Goal: Transaction & Acquisition: Purchase product/service

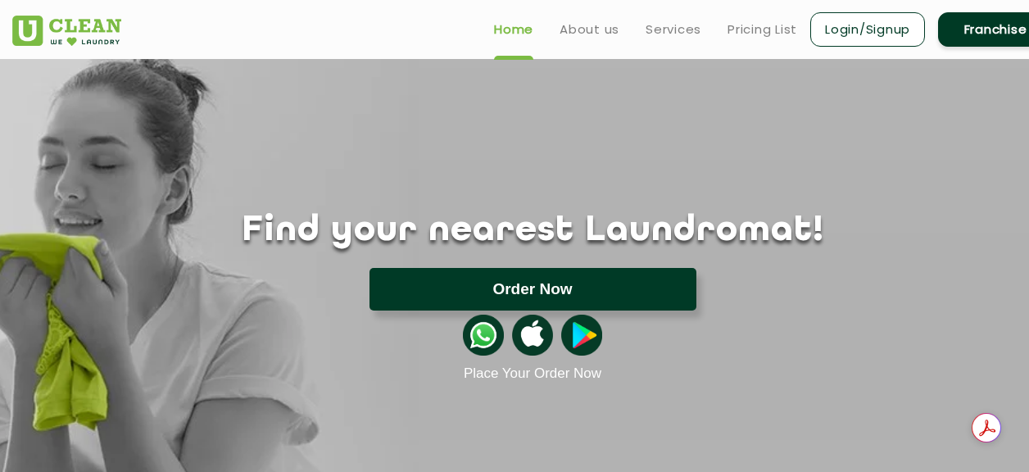
click at [579, 295] on button "Order Now" at bounding box center [533, 289] width 327 height 43
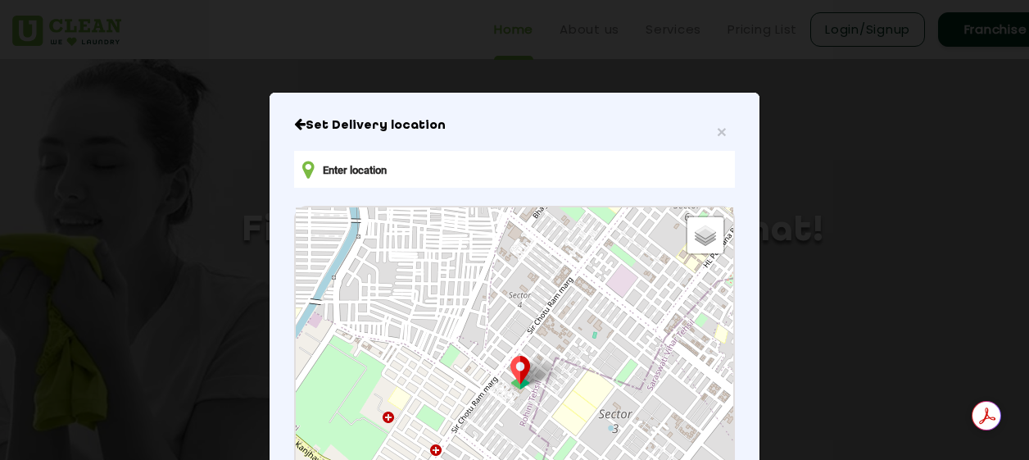
click at [452, 178] on input "text" at bounding box center [514, 169] width 441 height 37
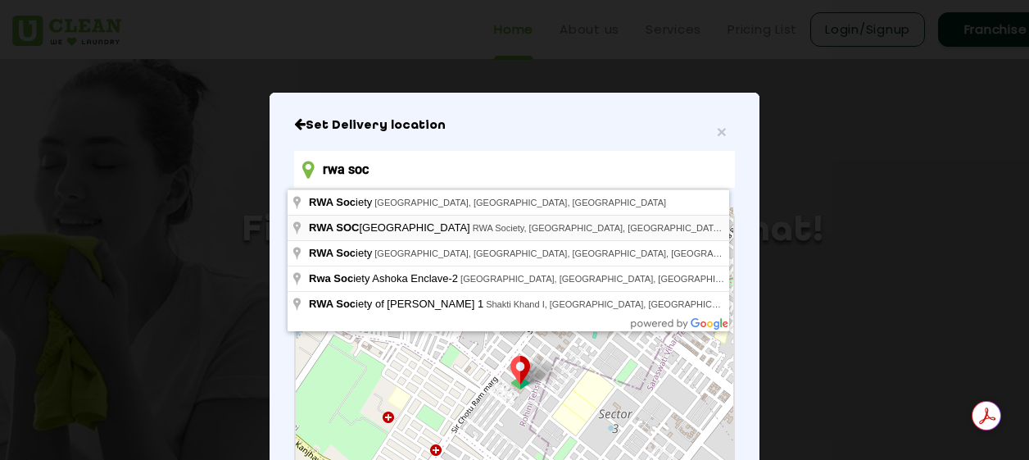
type input "RWA SOCIETY PARK, RWA Society, Sector 30, Gurugram, Haryana, India"
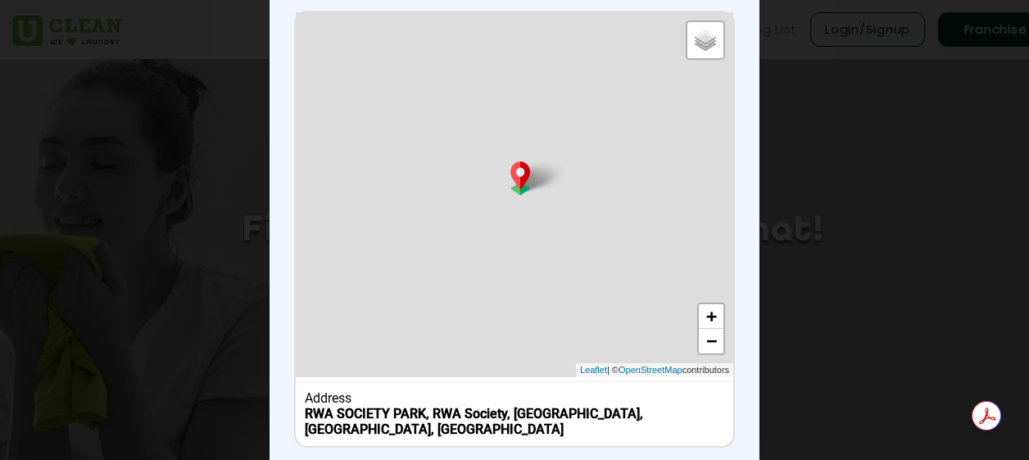
scroll to position [277, 0]
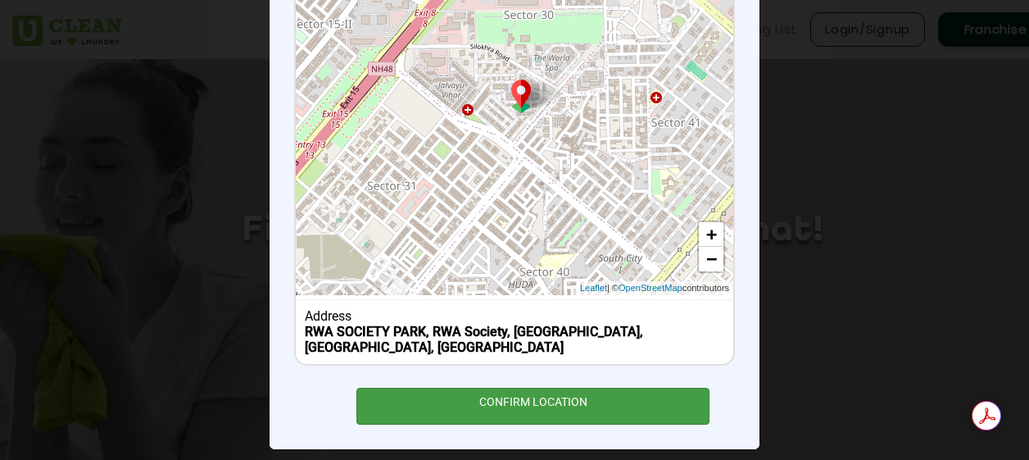
click at [523, 388] on div "CONFIRM LOCATION" at bounding box center [532, 406] width 353 height 37
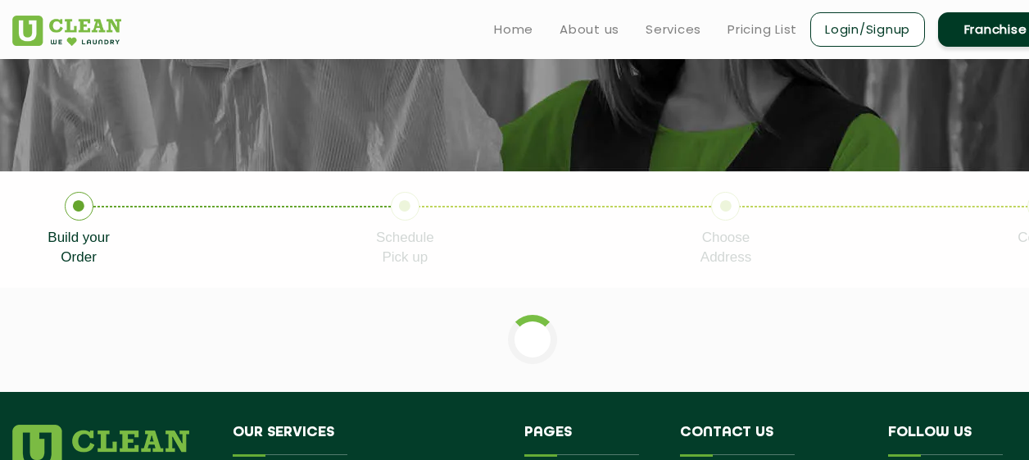
scroll to position [206, 0]
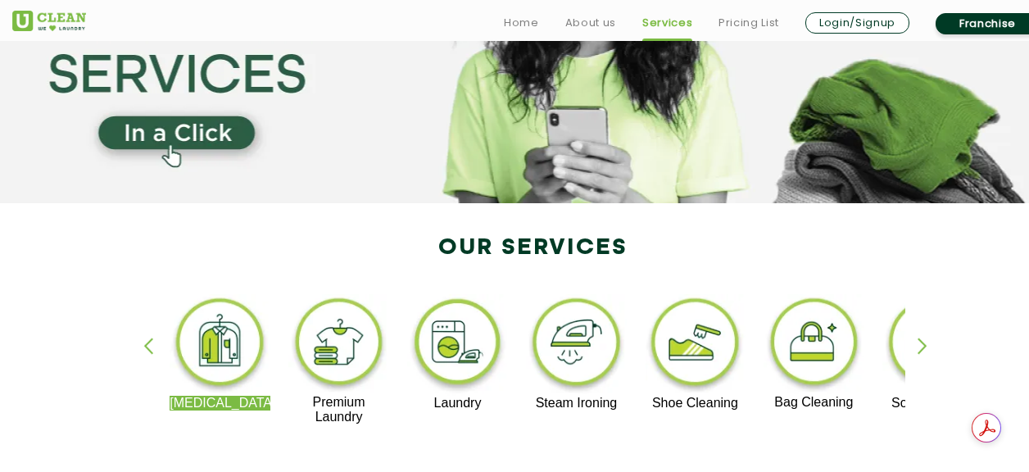
scroll to position [259, 0]
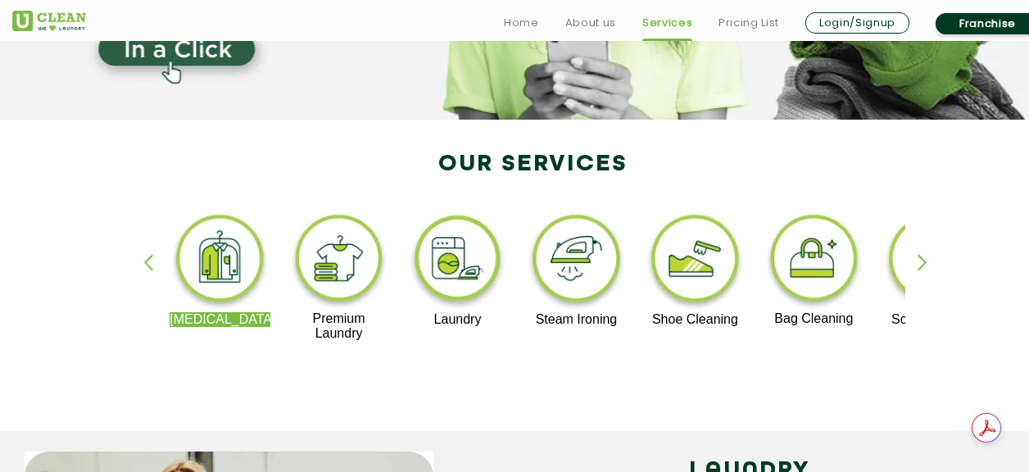
click at [678, 275] on img at bounding box center [695, 262] width 101 height 102
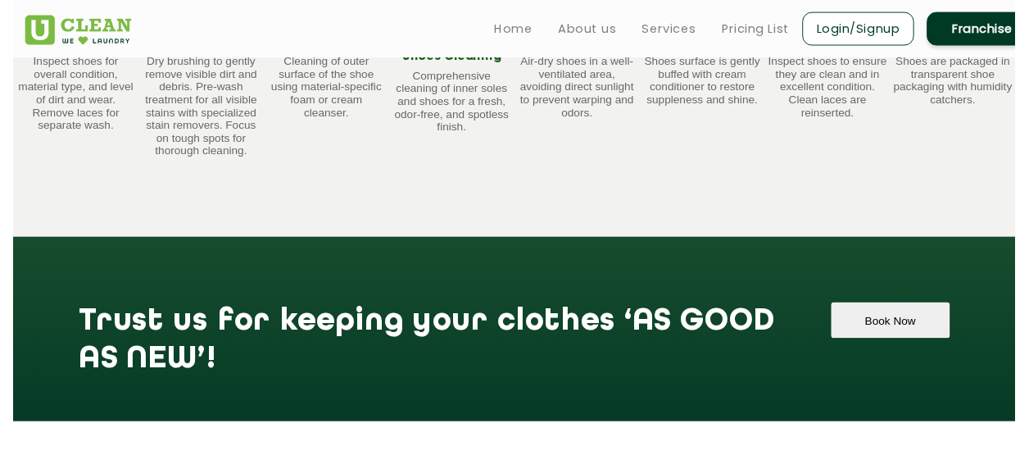
scroll to position [1167, 0]
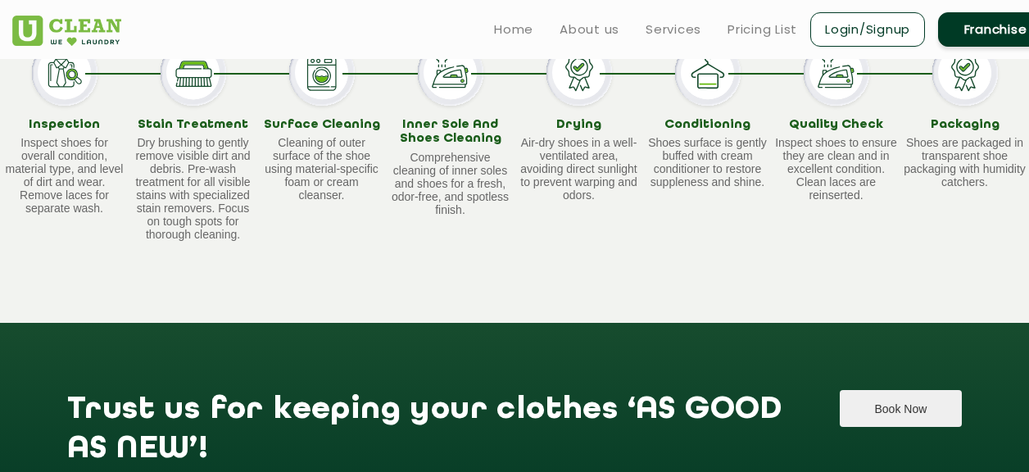
click at [892, 393] on button "Book Now" at bounding box center [901, 408] width 122 height 37
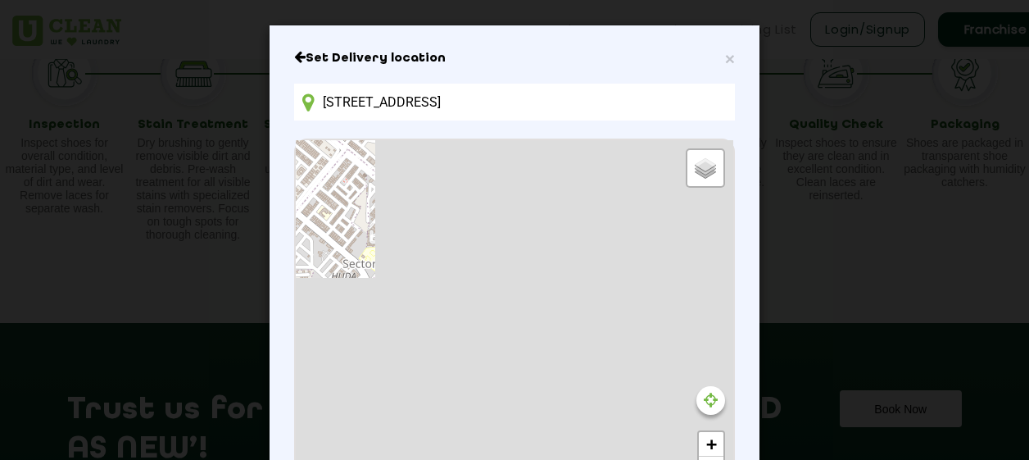
click at [624, 106] on input "[STREET_ADDRESS]" at bounding box center [514, 102] width 441 height 37
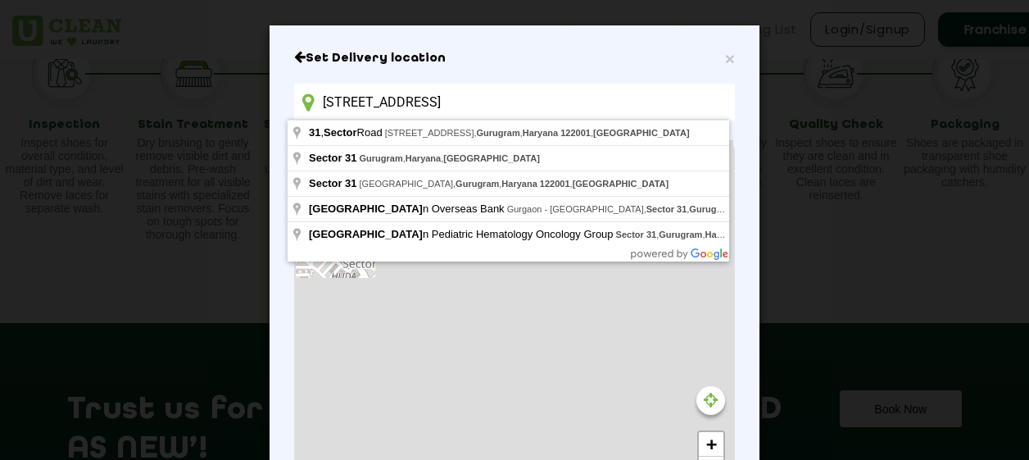
click at [624, 106] on input "[STREET_ADDRESS]" at bounding box center [514, 102] width 441 height 37
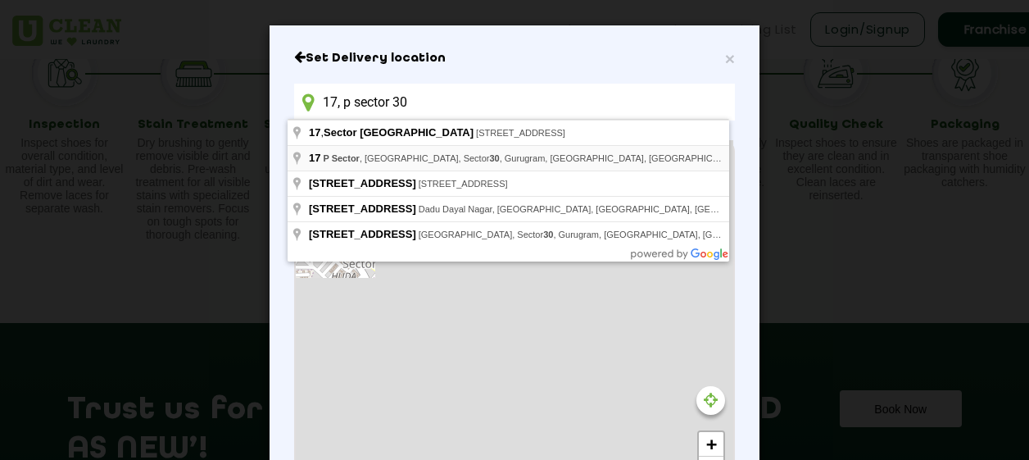
type input "[STREET_ADDRESS]"
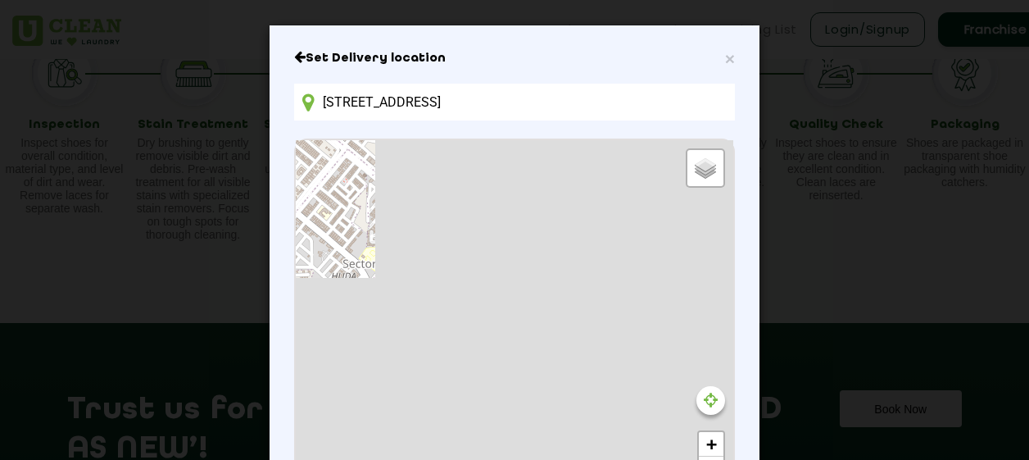
scroll to position [207, 0]
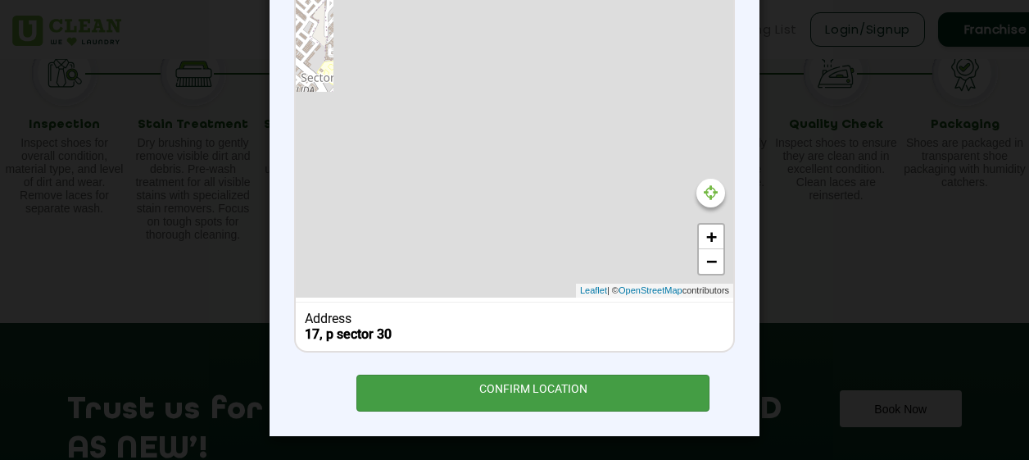
click at [543, 393] on div "CONFIRM LOCATION" at bounding box center [532, 392] width 353 height 37
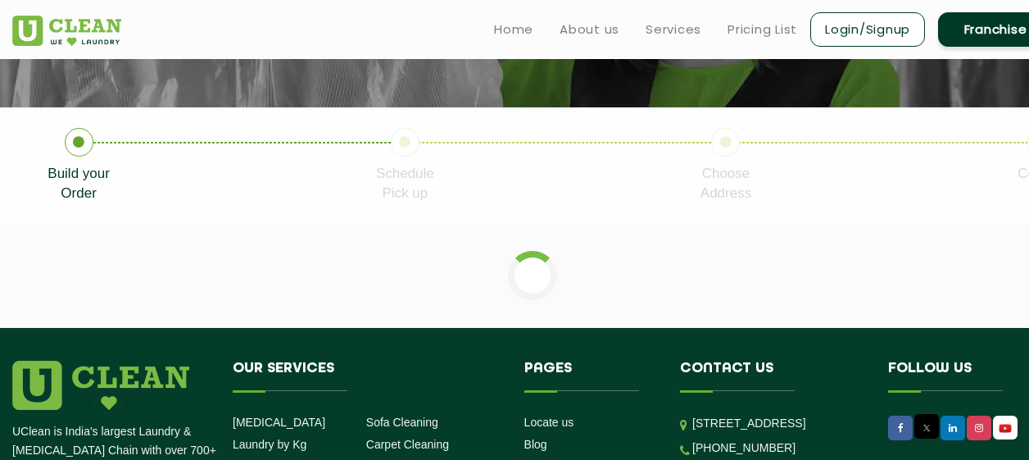
scroll to position [272, 0]
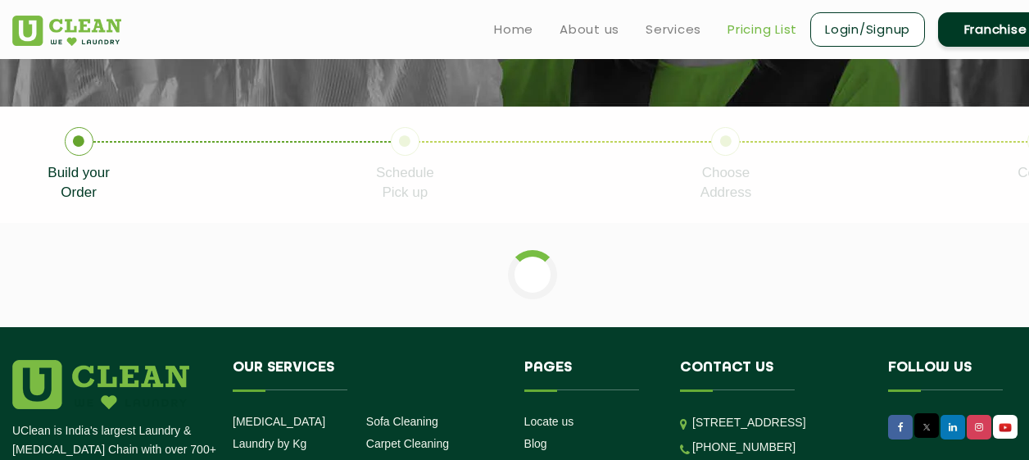
click at [765, 36] on link "Pricing List" at bounding box center [763, 30] width 70 height 20
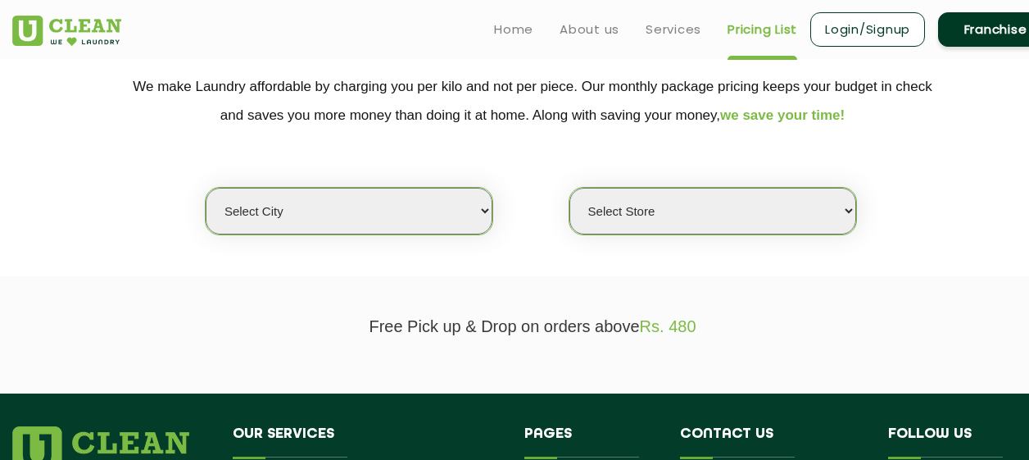
scroll to position [335, 0]
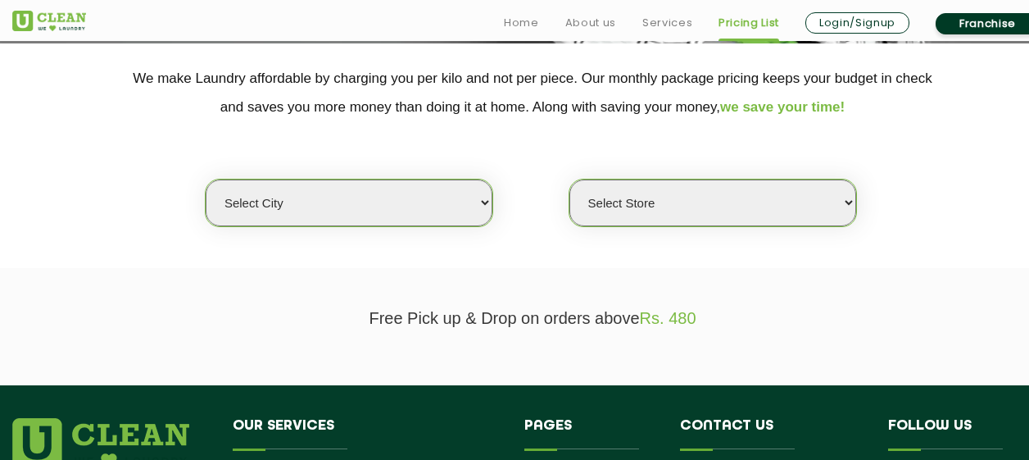
click at [452, 196] on select "Select city" at bounding box center [349, 202] width 287 height 47
click at [206, 179] on select "Select city" at bounding box center [349, 202] width 287 height 47
click at [459, 205] on select "Select city" at bounding box center [349, 202] width 287 height 47
click at [474, 212] on select "Select city" at bounding box center [349, 202] width 287 height 47
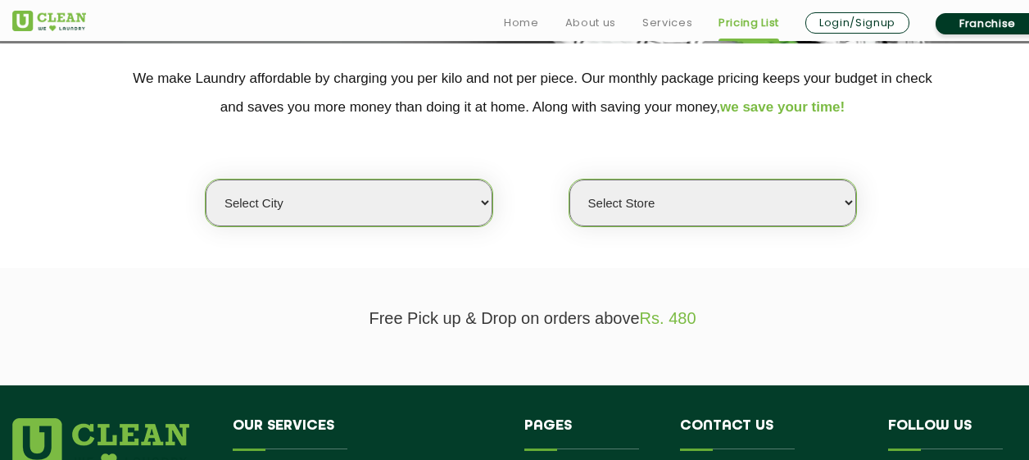
click at [474, 212] on select "Select city" at bounding box center [349, 202] width 287 height 47
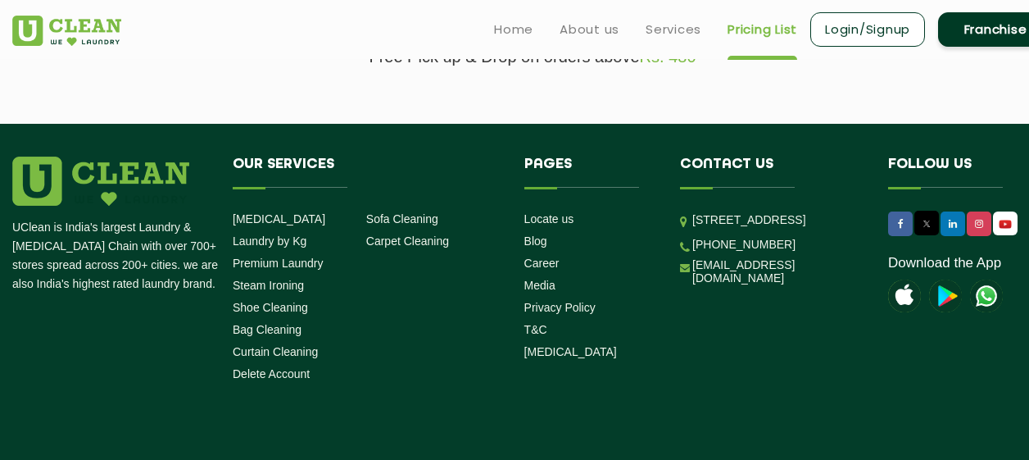
scroll to position [597, 0]
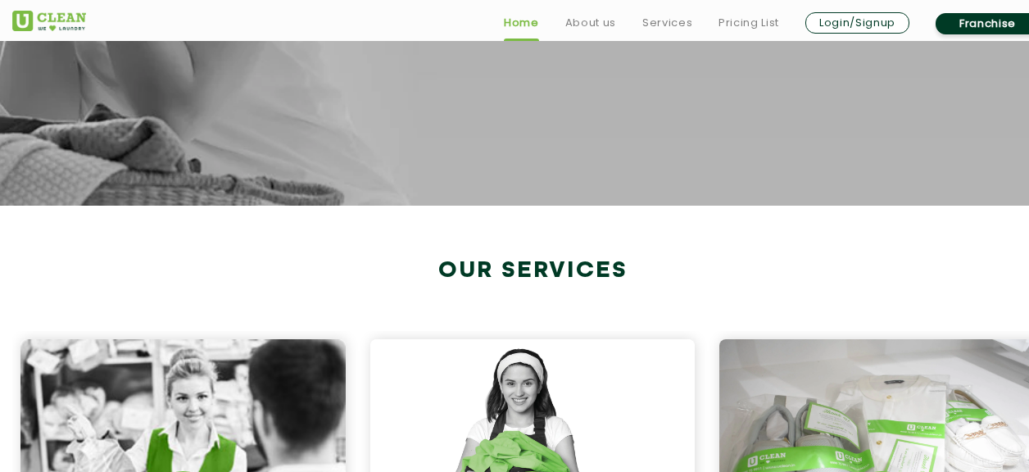
scroll to position [429, 0]
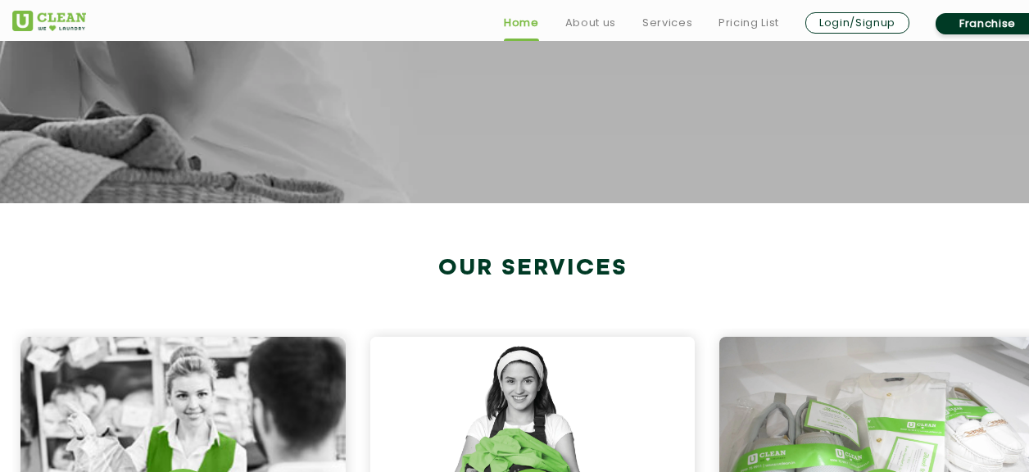
click at [864, 16] on link "Login/Signup" at bounding box center [857, 22] width 104 height 21
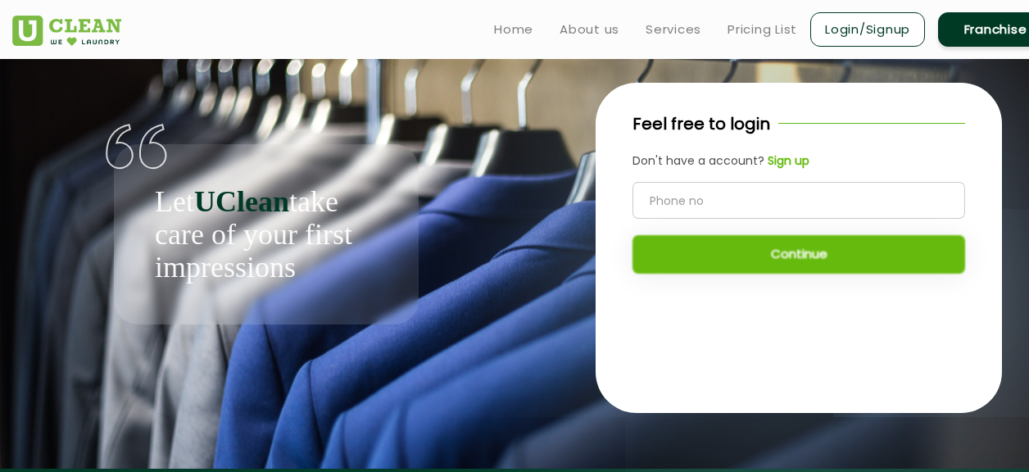
click at [798, 205] on input "tel" at bounding box center [799, 200] width 333 height 37
click at [755, 198] on input "tel" at bounding box center [799, 200] width 333 height 37
type input "8334935567"
click at [787, 250] on button "Continue" at bounding box center [799, 254] width 333 height 39
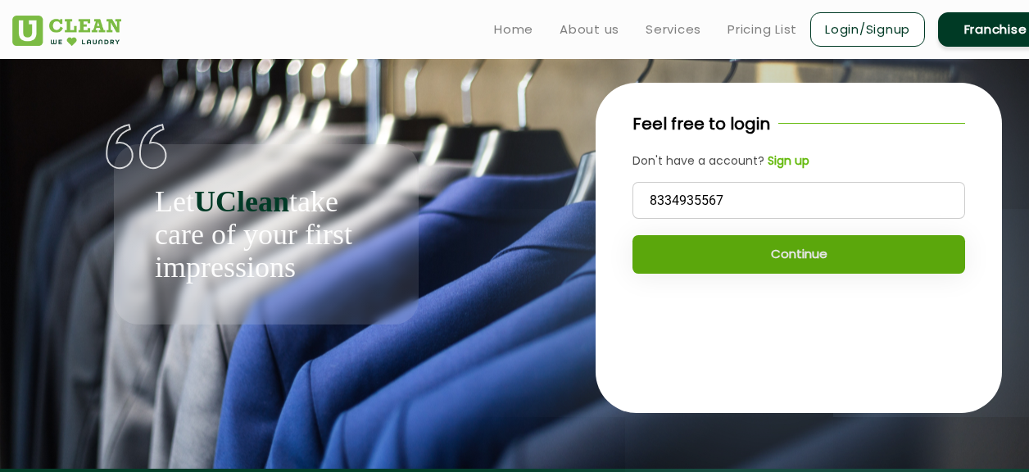
click at [746, 255] on button "Continue" at bounding box center [799, 254] width 333 height 39
click at [801, 236] on button "Continue" at bounding box center [799, 254] width 333 height 39
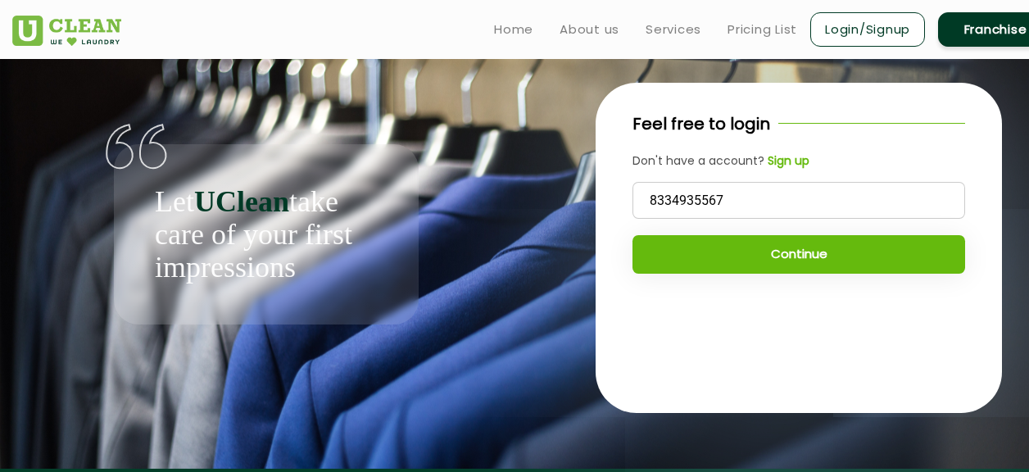
click at [796, 155] on b "Sign up" at bounding box center [789, 160] width 42 height 16
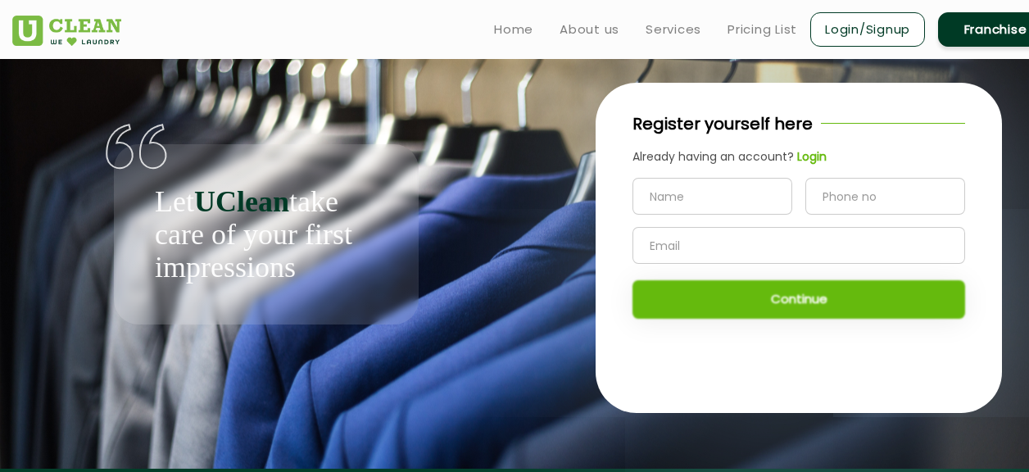
click at [749, 191] on input "text" at bounding box center [713, 196] width 160 height 37
type input "Anuksha"
click at [845, 188] on input "tel" at bounding box center [885, 196] width 160 height 37
type input "8334935567"
click at [819, 243] on input "text" at bounding box center [799, 245] width 333 height 37
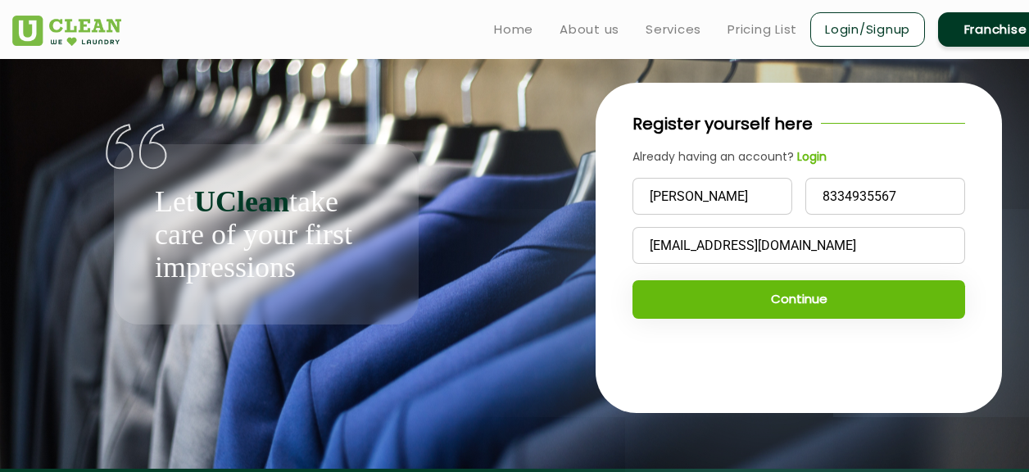
type input "anukshaarora2000@gmail.com"
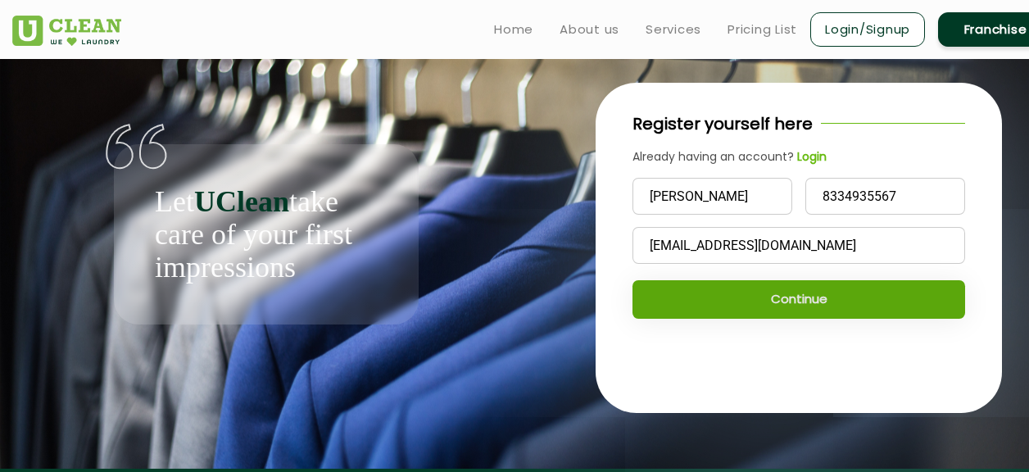
click at [818, 288] on button "Continue" at bounding box center [799, 299] width 333 height 39
click at [799, 294] on button "Continue" at bounding box center [799, 299] width 333 height 39
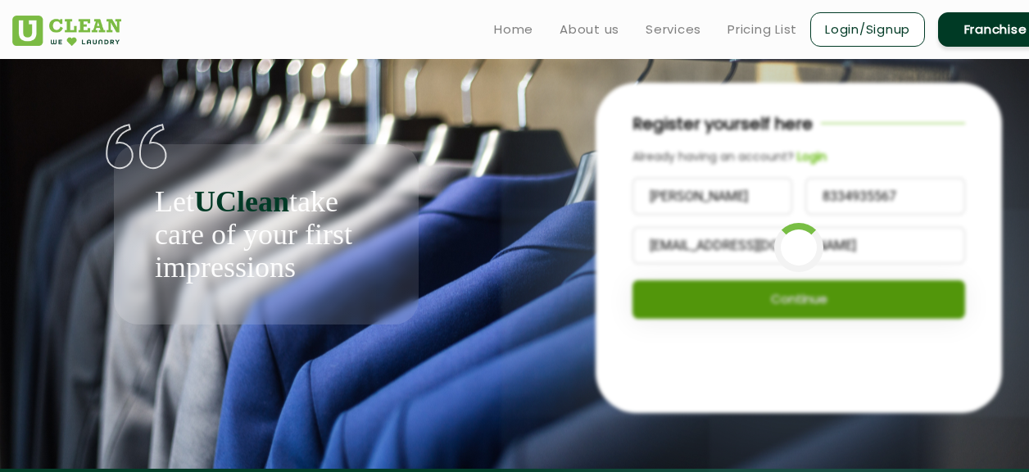
click at [799, 294] on button "Continue" at bounding box center [799, 299] width 333 height 39
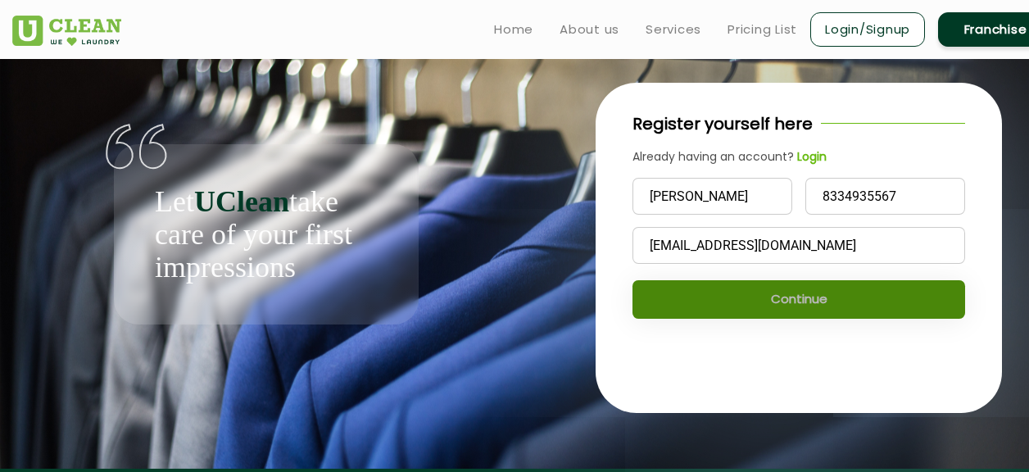
click at [799, 294] on button "Continue" at bounding box center [799, 299] width 333 height 39
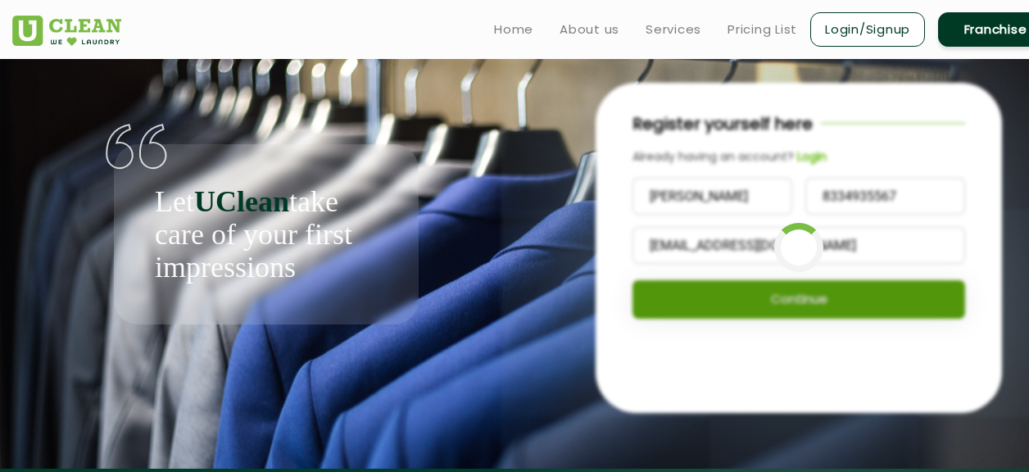
click at [799, 294] on button "Continue" at bounding box center [799, 299] width 333 height 39
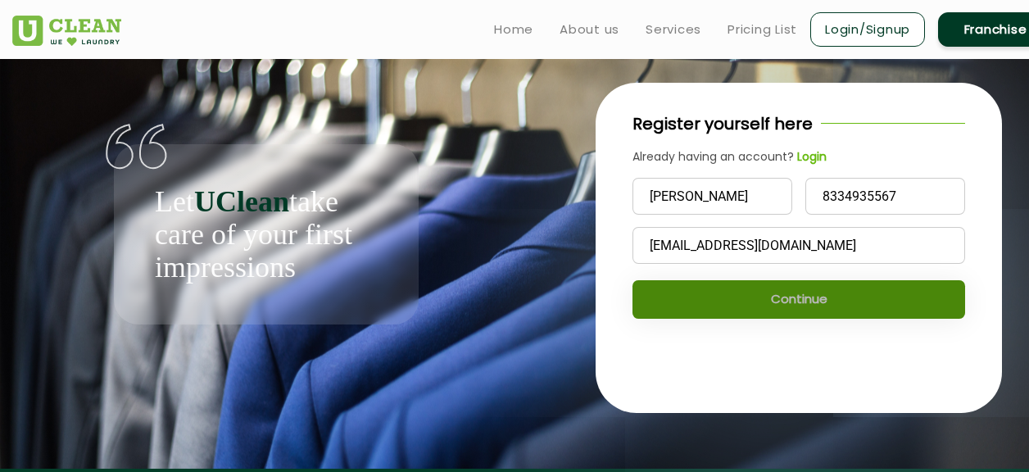
click at [799, 294] on button "Continue" at bounding box center [799, 299] width 333 height 39
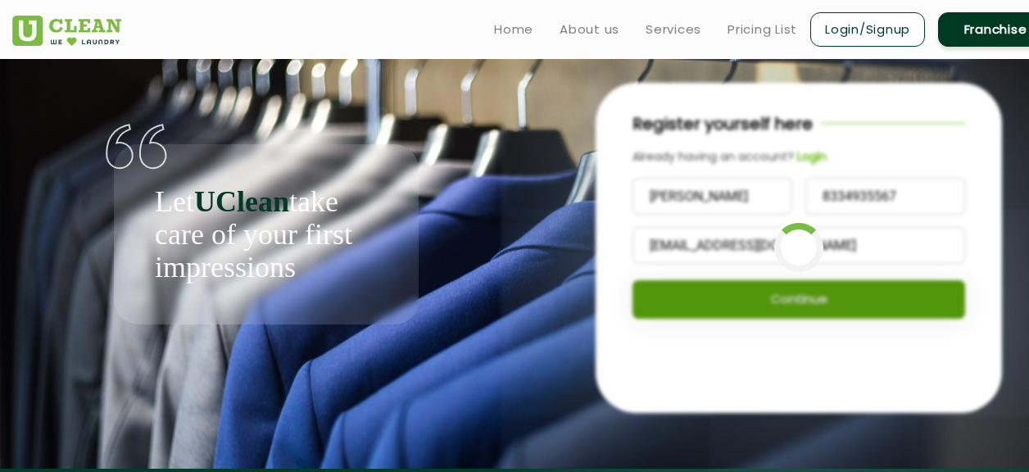
click at [799, 294] on button "Continue" at bounding box center [799, 299] width 333 height 39
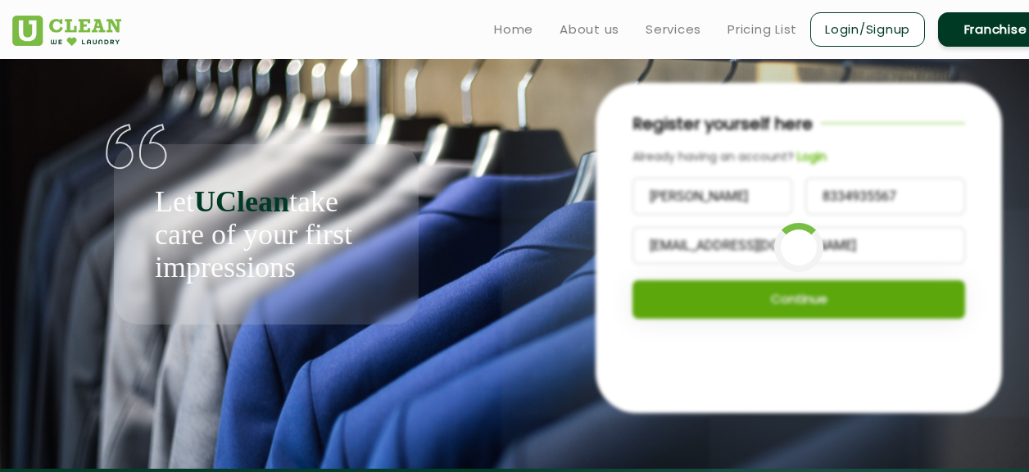
click at [799, 294] on button "Continue" at bounding box center [799, 299] width 333 height 39
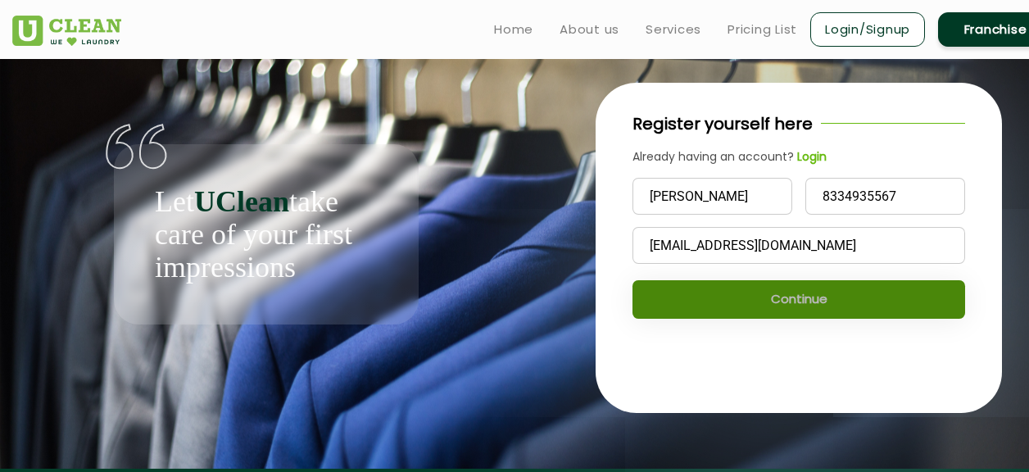
click at [799, 294] on button "Continue" at bounding box center [799, 299] width 333 height 39
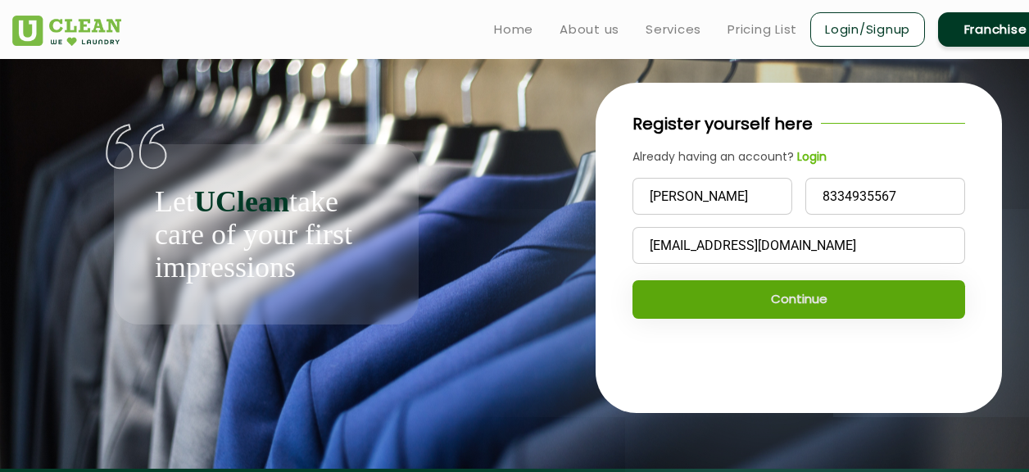
click at [790, 291] on button "Continue" at bounding box center [799, 299] width 333 height 39
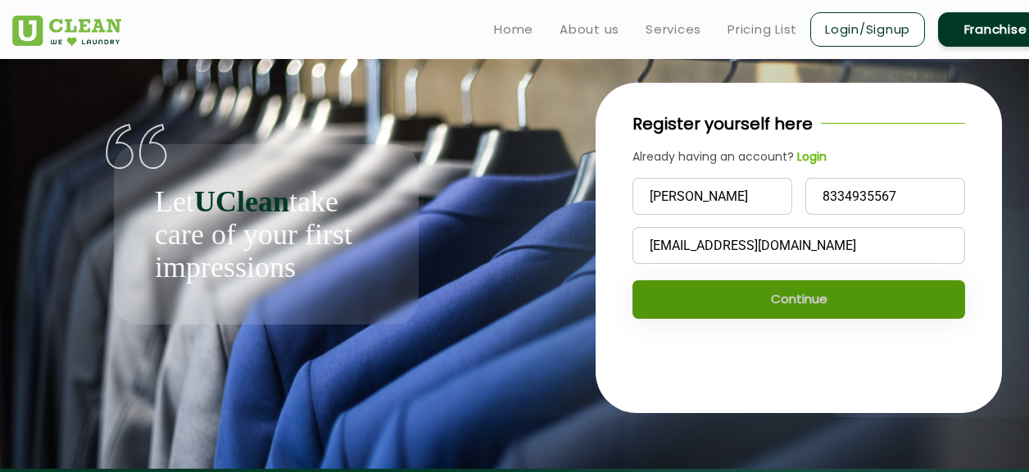
click at [790, 291] on button "Continue" at bounding box center [799, 299] width 333 height 39
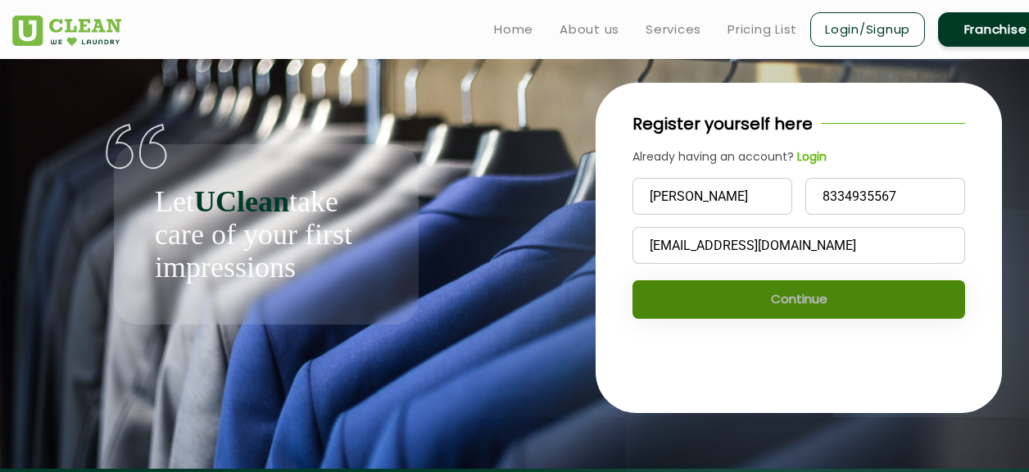
click at [790, 291] on button "Continue" at bounding box center [799, 299] width 333 height 39
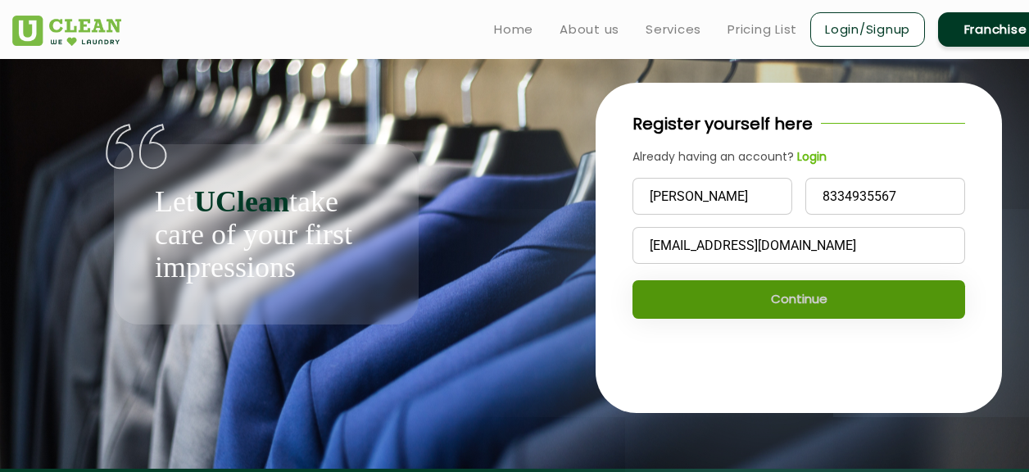
click at [790, 291] on button "Continue" at bounding box center [799, 299] width 333 height 39
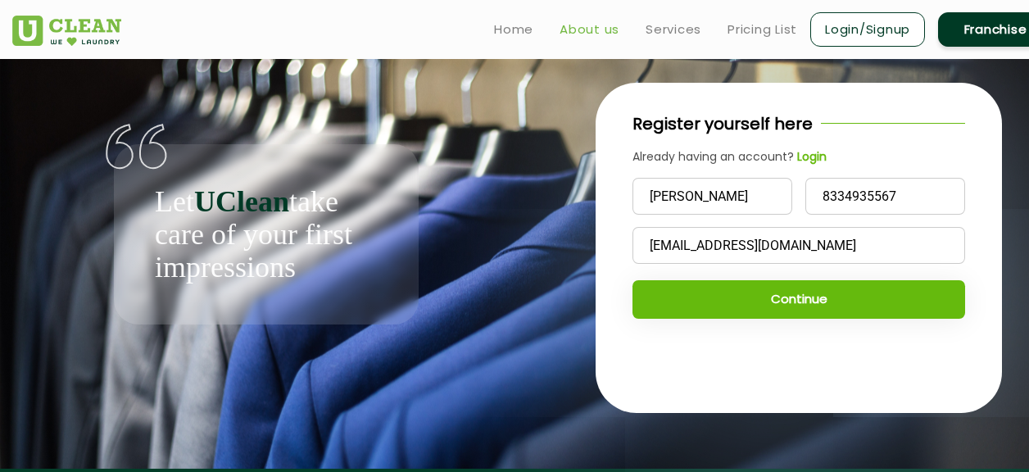
click at [588, 37] on link "About us" at bounding box center [590, 30] width 60 height 20
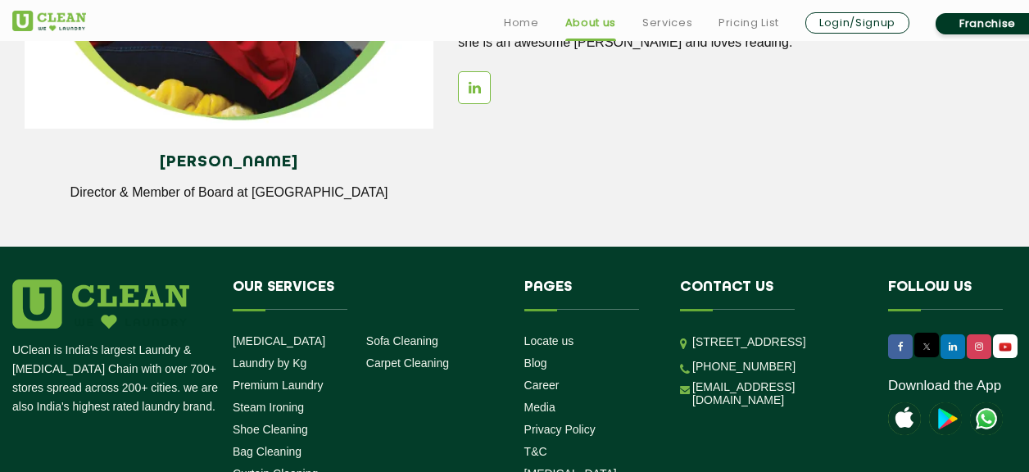
scroll to position [2416, 0]
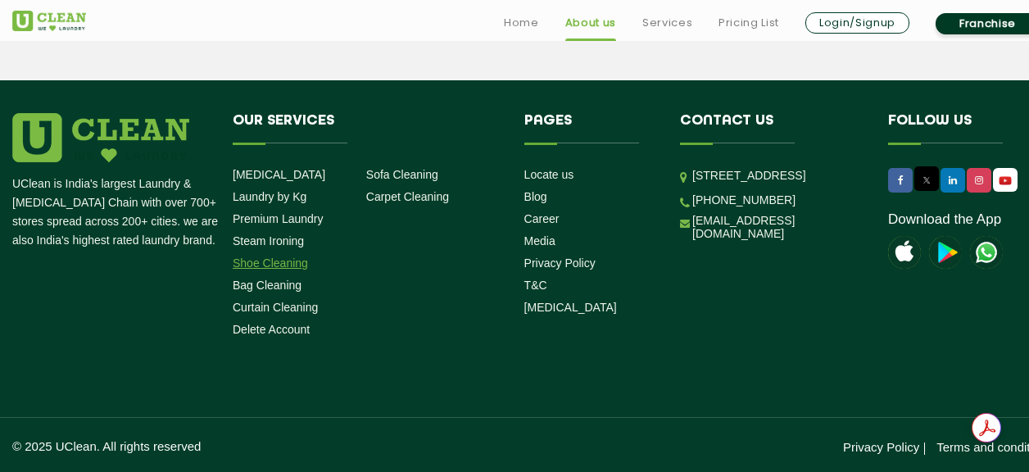
click at [292, 263] on link "Shoe Cleaning" at bounding box center [270, 262] width 75 height 13
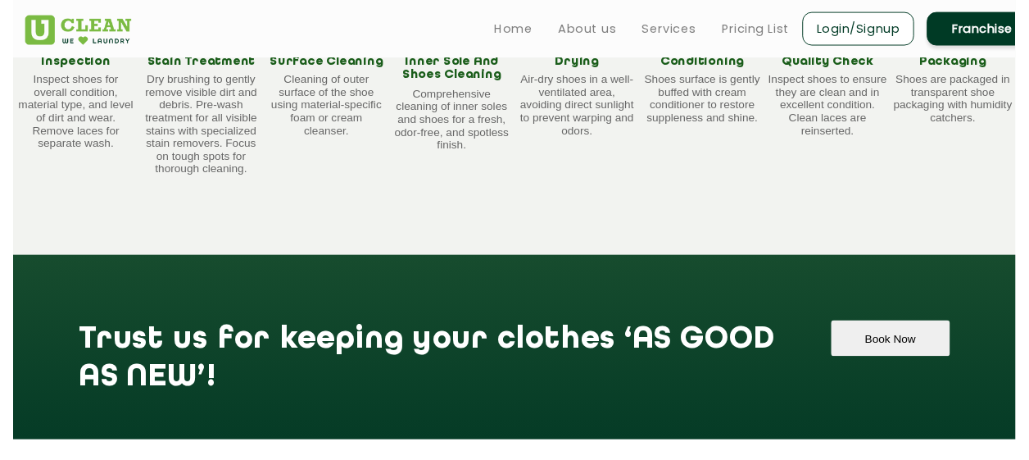
scroll to position [1229, 0]
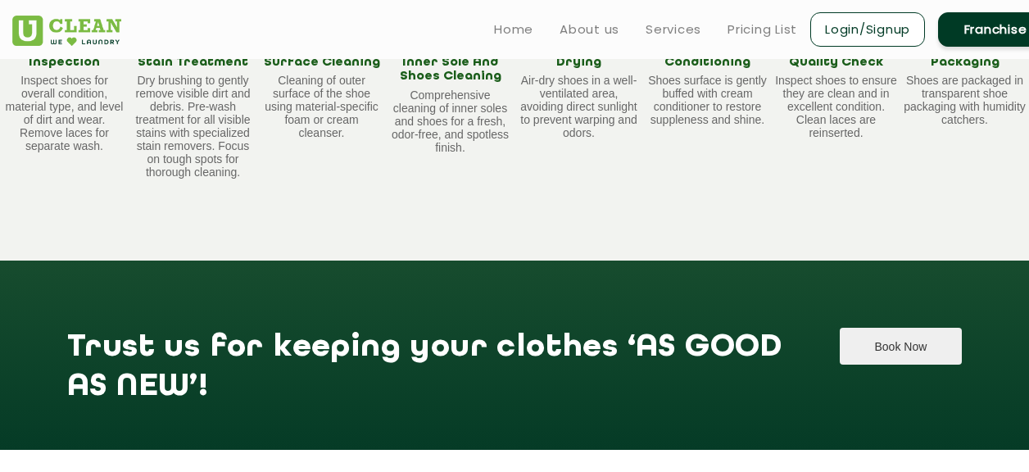
click at [871, 328] on button "Book Now" at bounding box center [901, 346] width 122 height 37
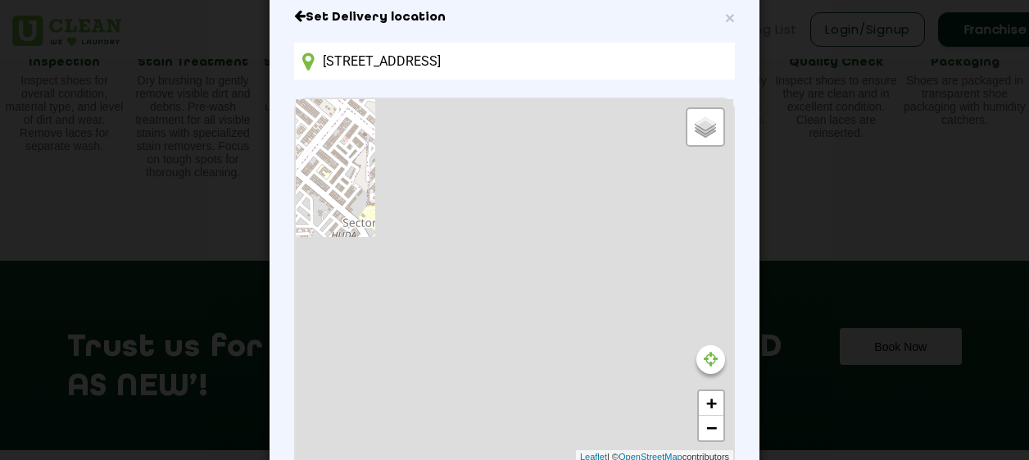
scroll to position [29, 0]
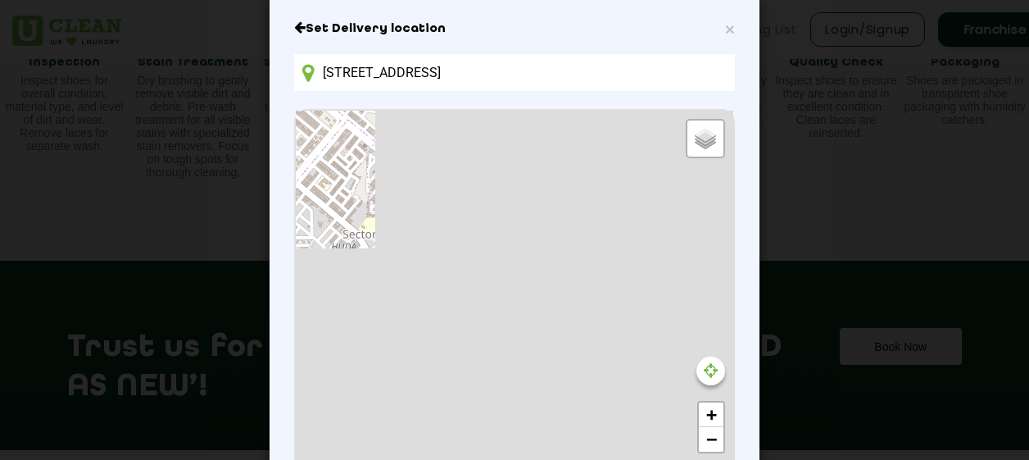
click at [612, 64] on input "[STREET_ADDRESS]" at bounding box center [514, 72] width 441 height 37
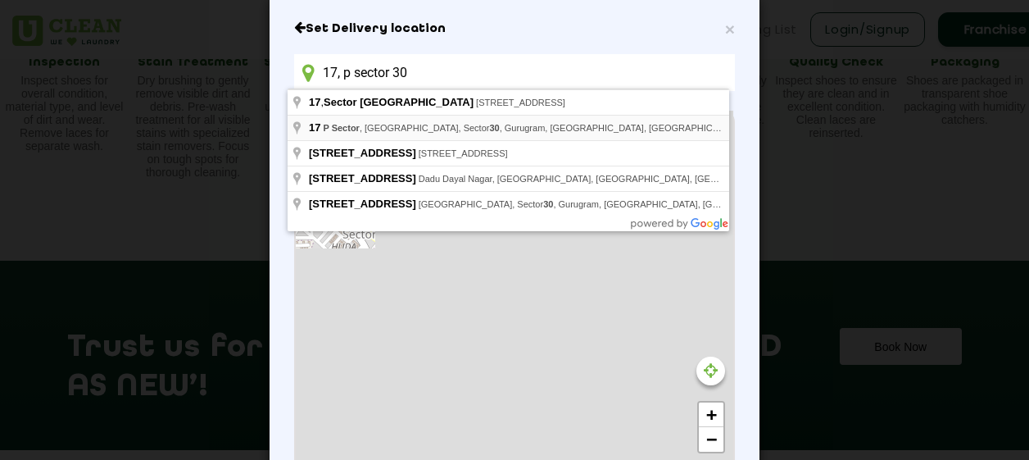
type input "[STREET_ADDRESS]"
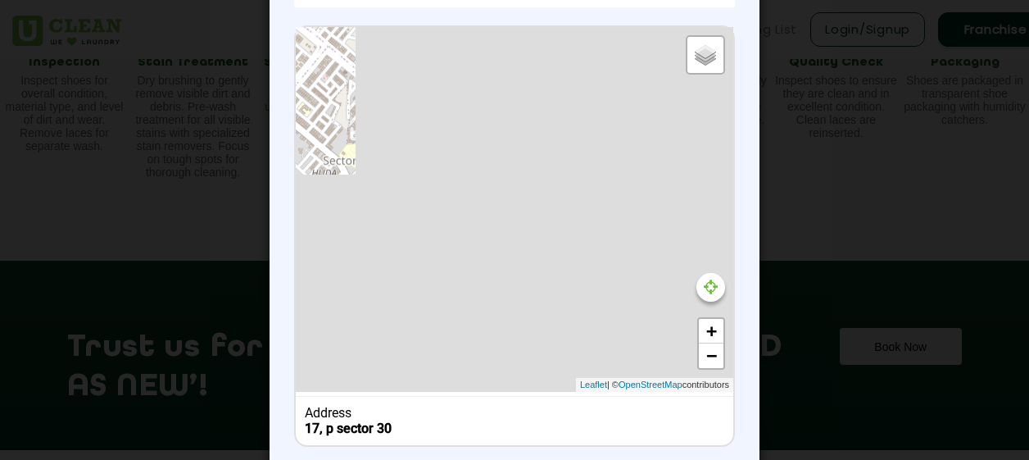
scroll to position [207, 0]
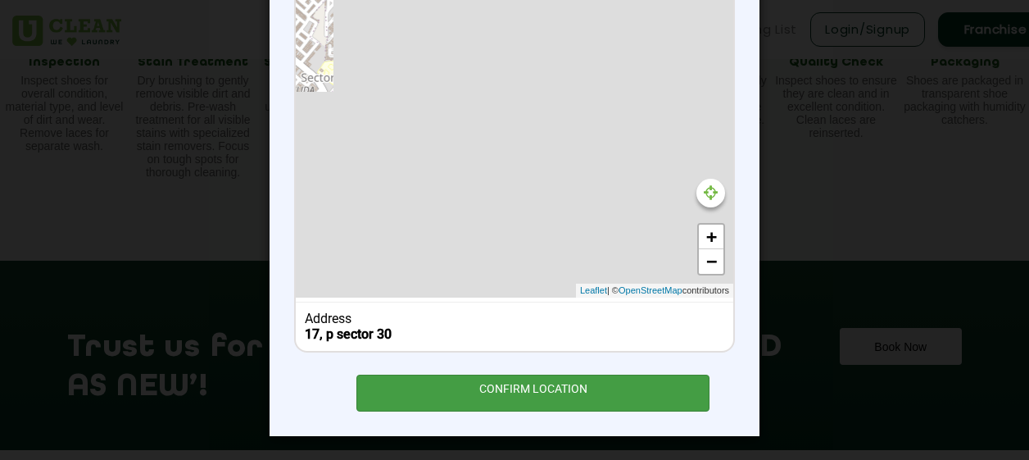
click at [532, 383] on div "CONFIRM LOCATION" at bounding box center [532, 392] width 353 height 37
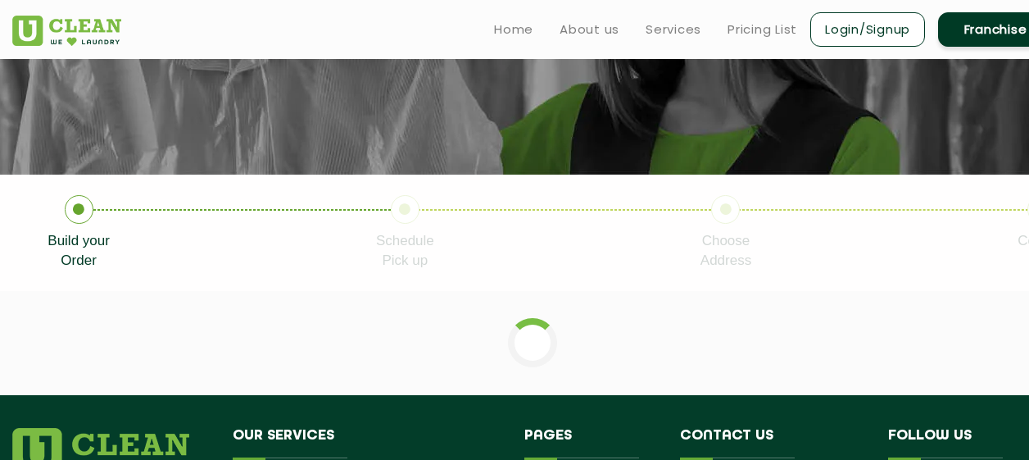
scroll to position [206, 0]
